Goal: Transaction & Acquisition: Purchase product/service

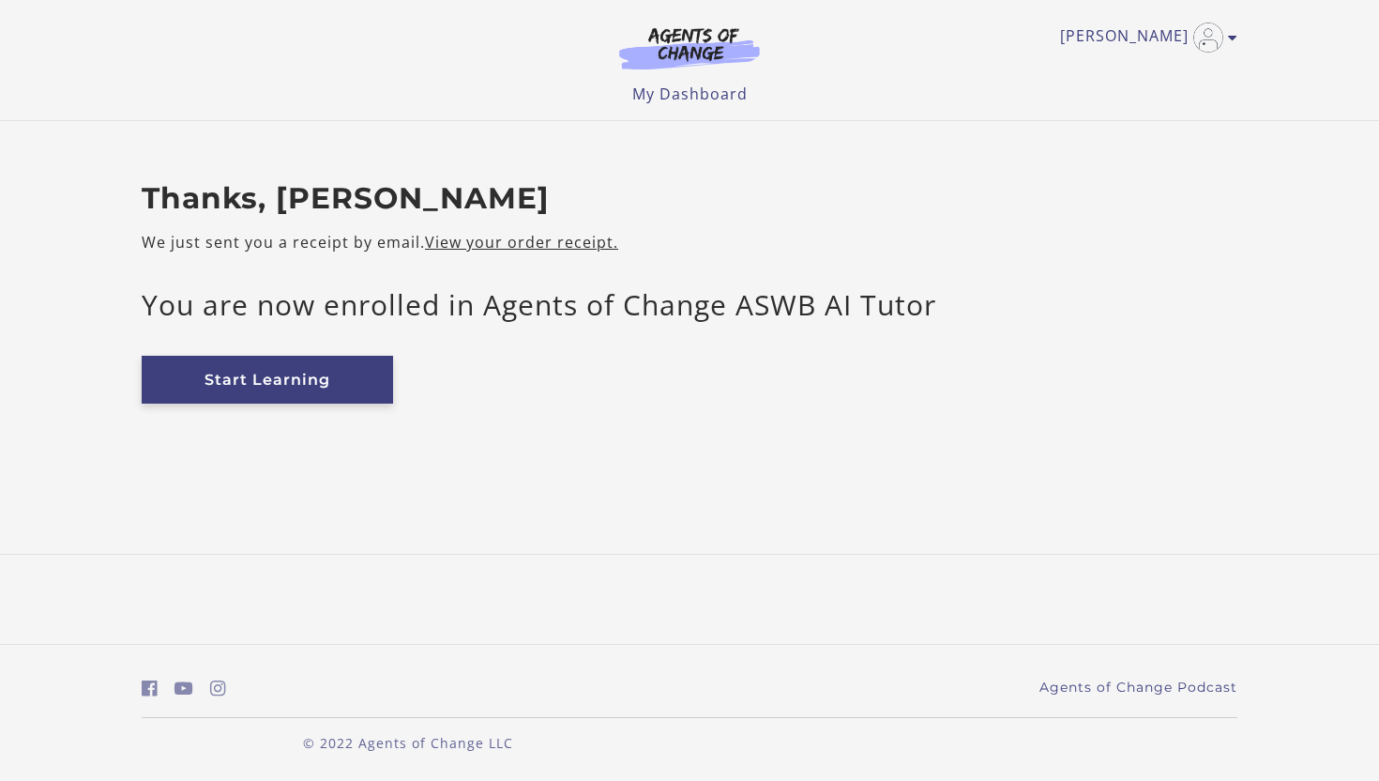
click at [349, 376] on link "Start Learning" at bounding box center [267, 380] width 251 height 48
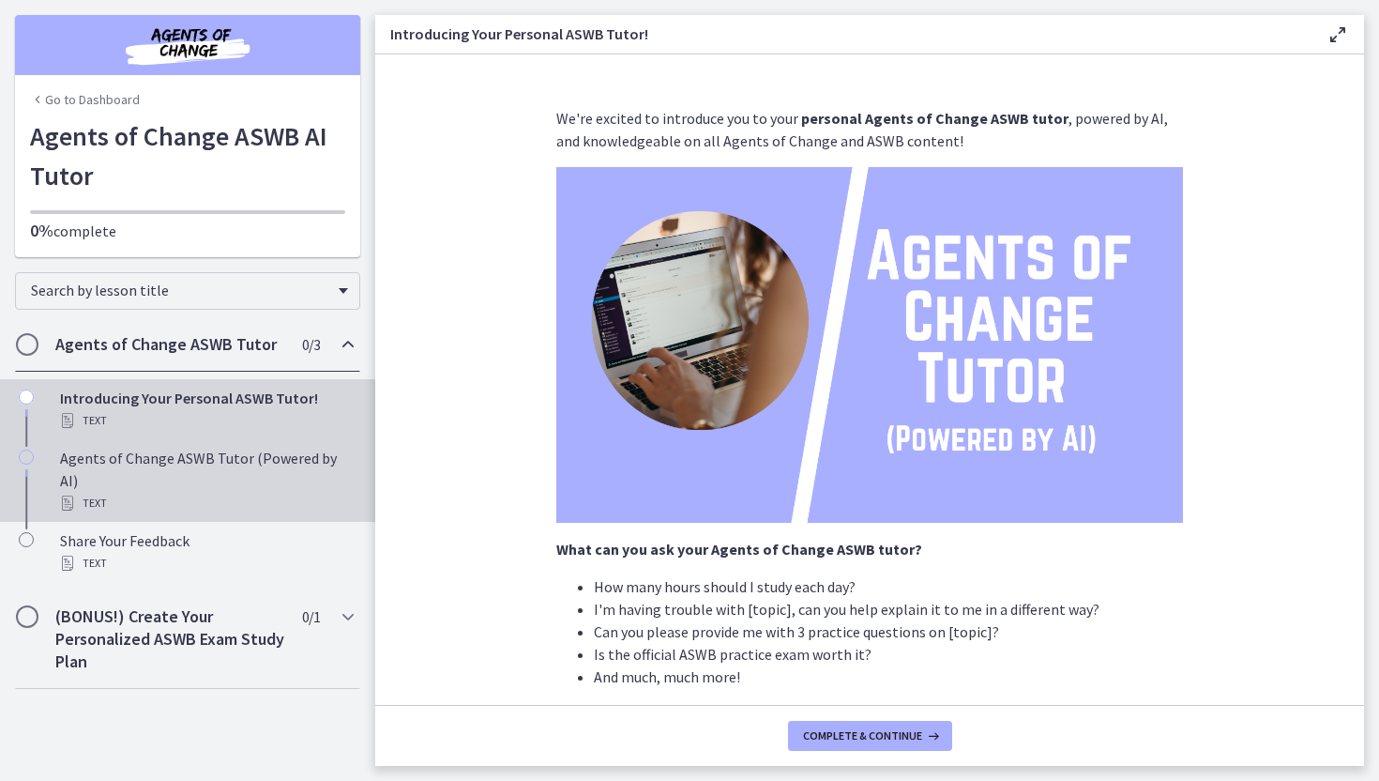
click at [235, 492] on div "Text" at bounding box center [206, 503] width 293 height 23
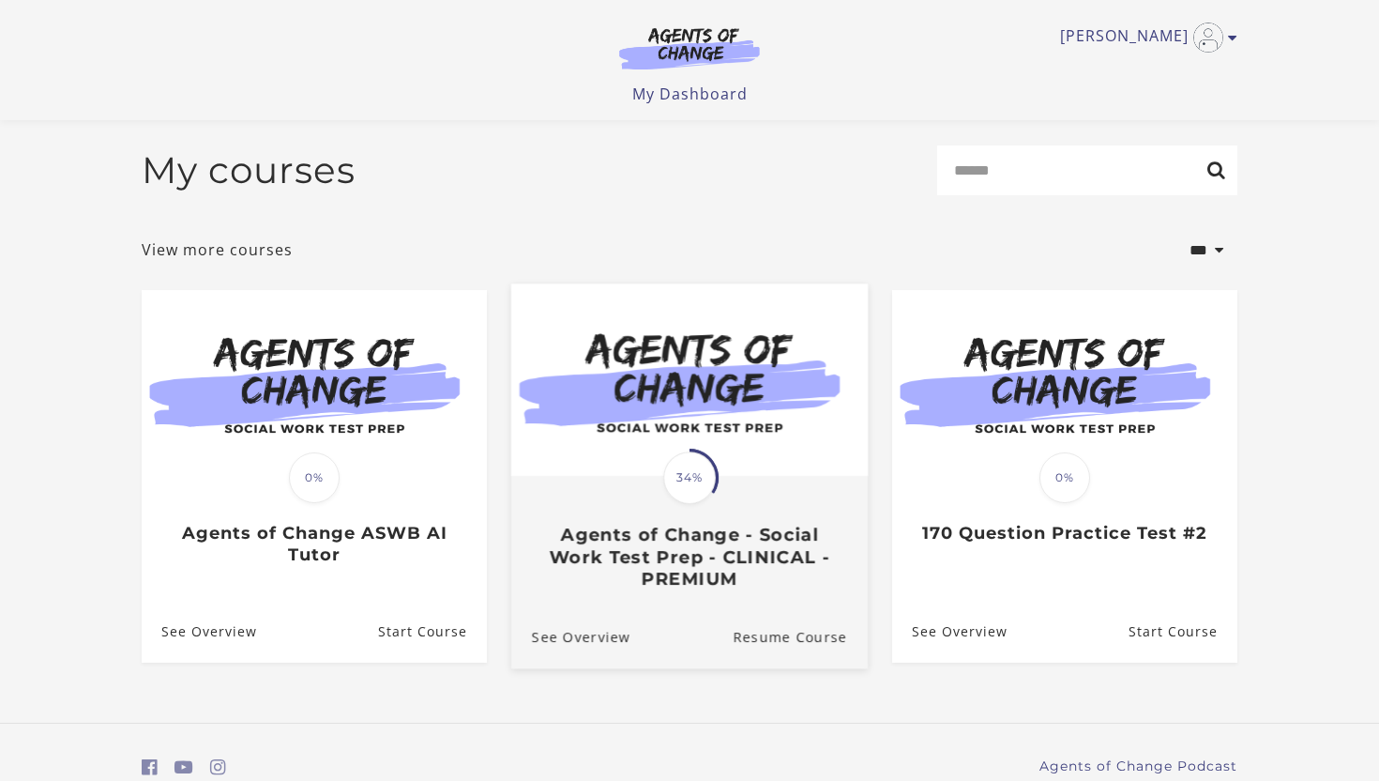
scroll to position [83, 0]
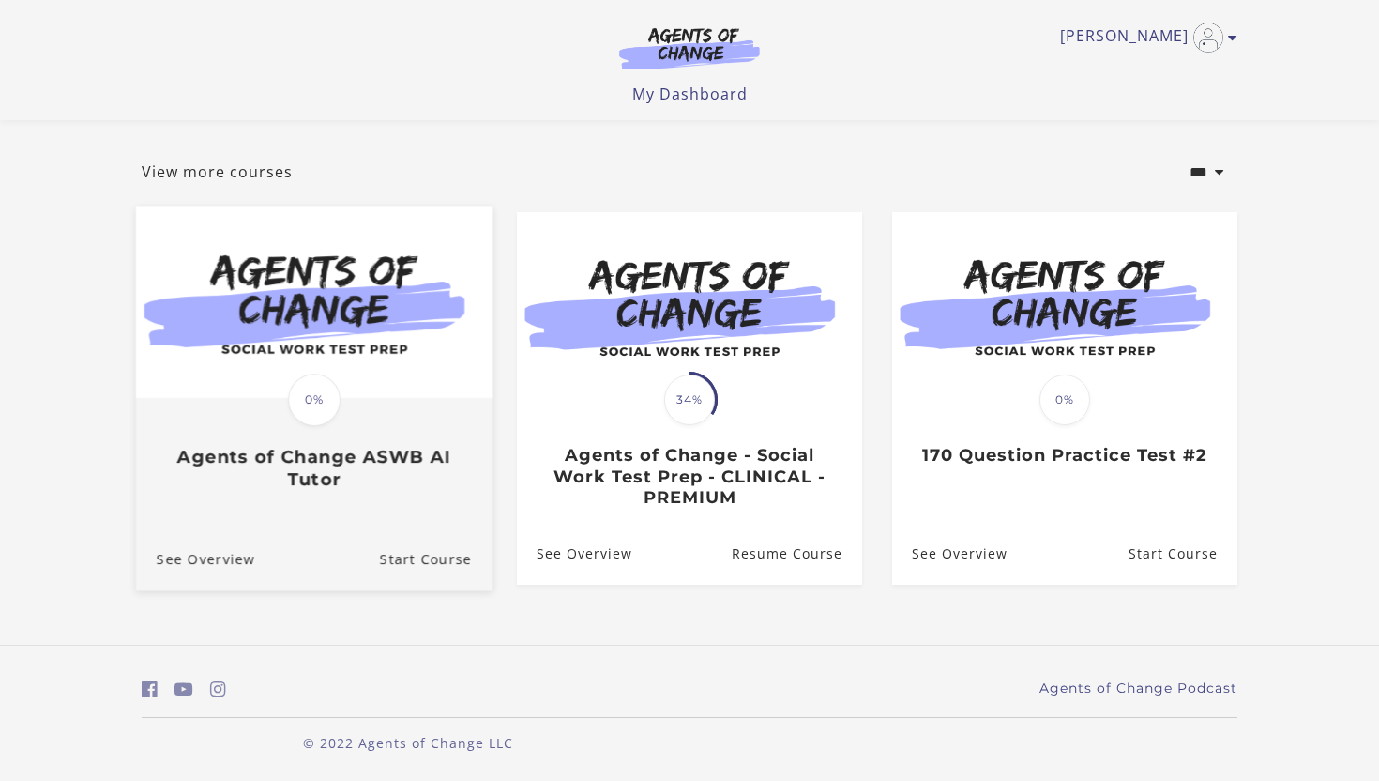
click at [284, 400] on div "Translation missing: en.liquid.partials.dashboard_course_card.progress_descript…" at bounding box center [314, 445] width 357 height 90
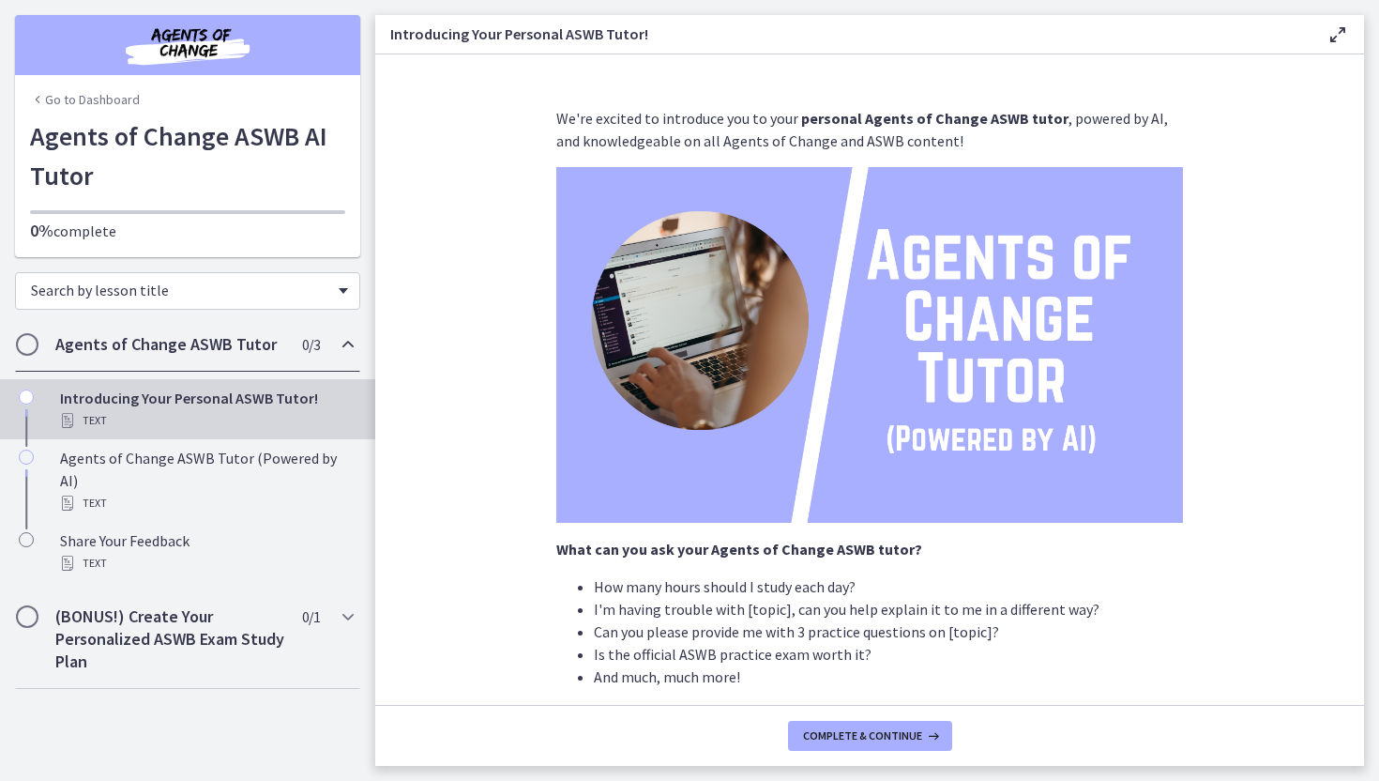
click at [114, 301] on div "Search by lesson title" at bounding box center [187, 291] width 345 height 38
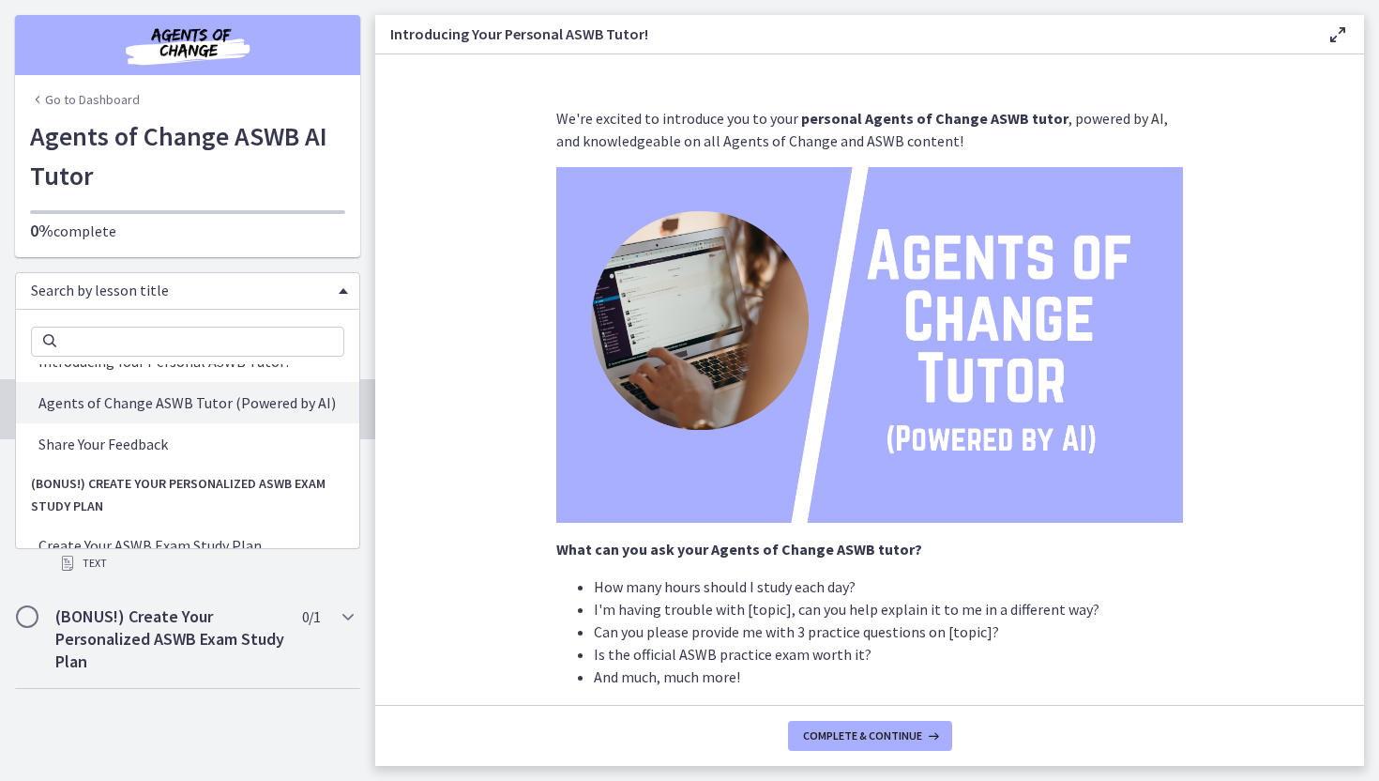
scroll to position [86, 0]
